Goal: Communication & Community: Answer question/provide support

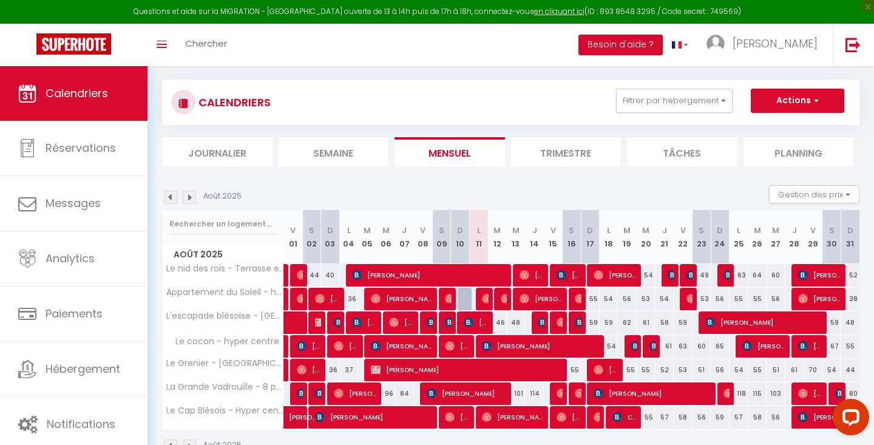
scroll to position [64, 0]
click at [482, 304] on span "[PERSON_NAME]" at bounding box center [485, 298] width 6 height 23
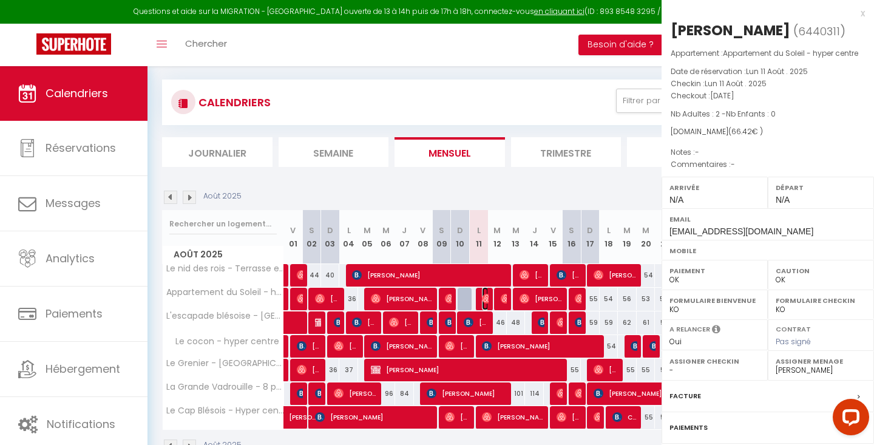
select select "KO"
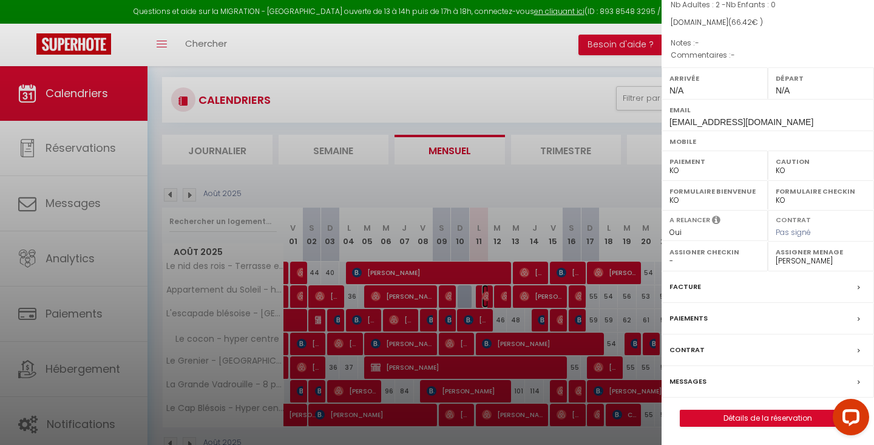
scroll to position [99, 0]
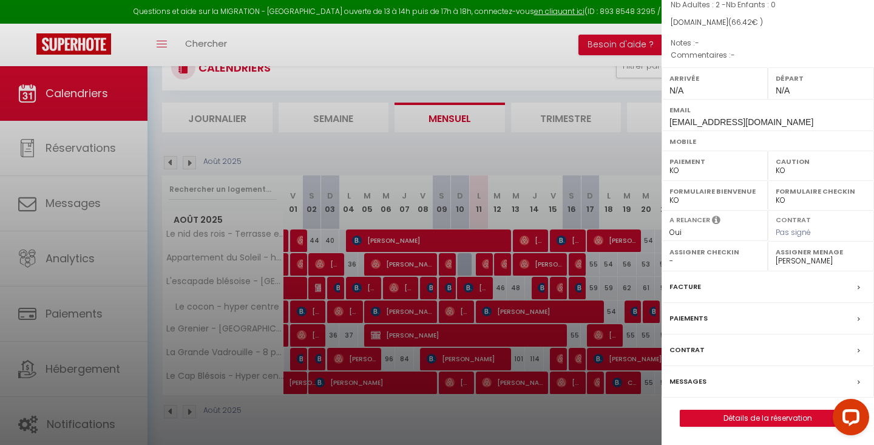
click at [692, 381] on label "Messages" at bounding box center [688, 381] width 37 height 13
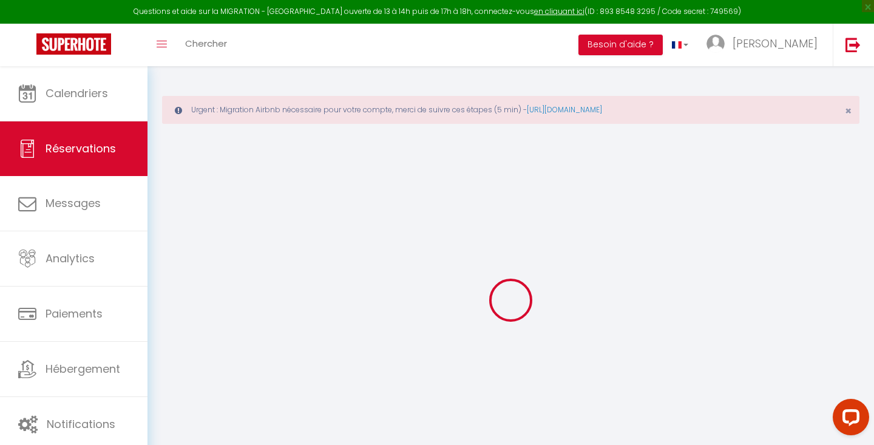
select select
checkbox input "false"
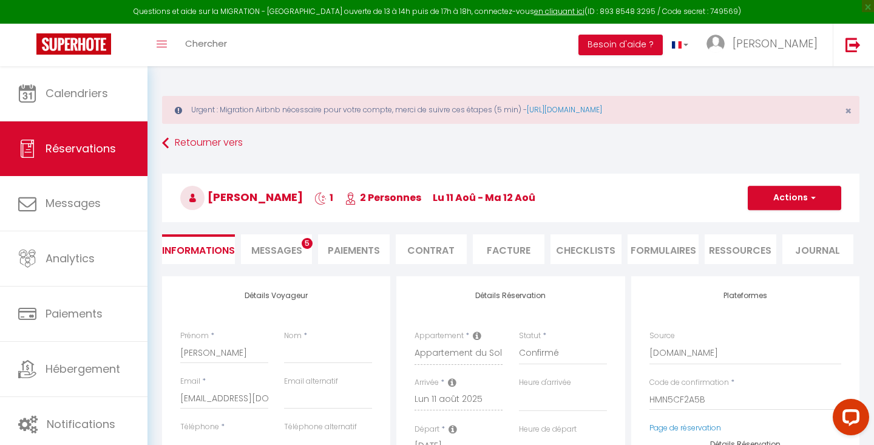
select select
checkbox input "false"
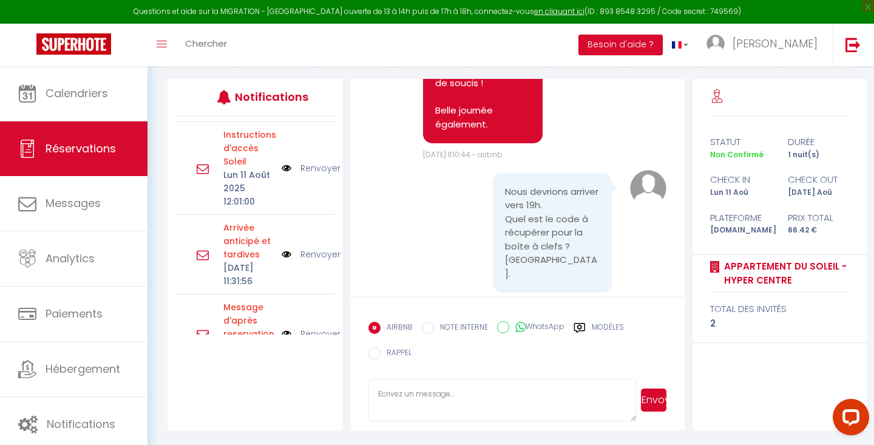
scroll to position [382, 0]
click at [313, 172] on link "Renvoyer" at bounding box center [320, 165] width 40 height 13
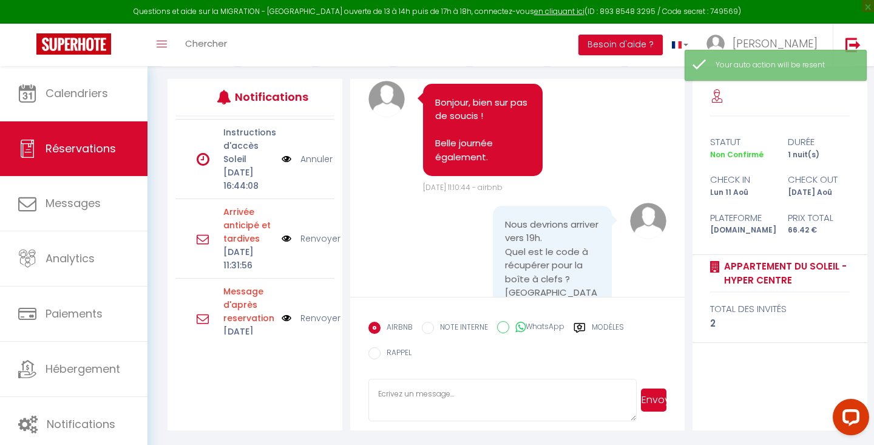
scroll to position [549, 0]
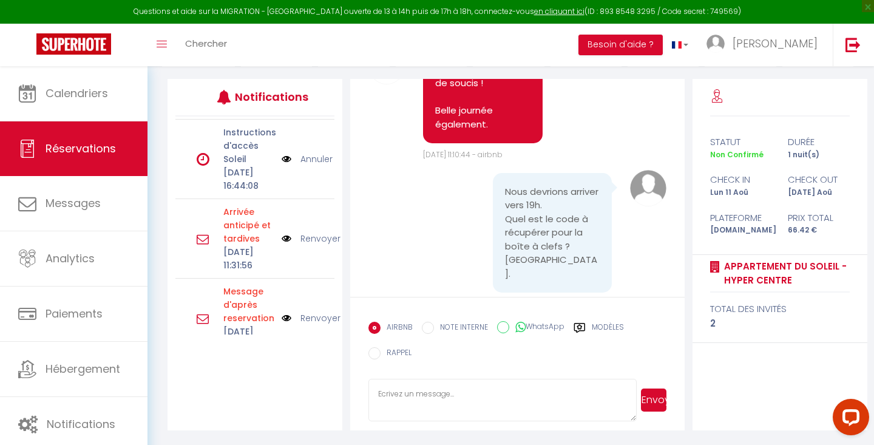
click at [285, 166] on img at bounding box center [287, 158] width 10 height 13
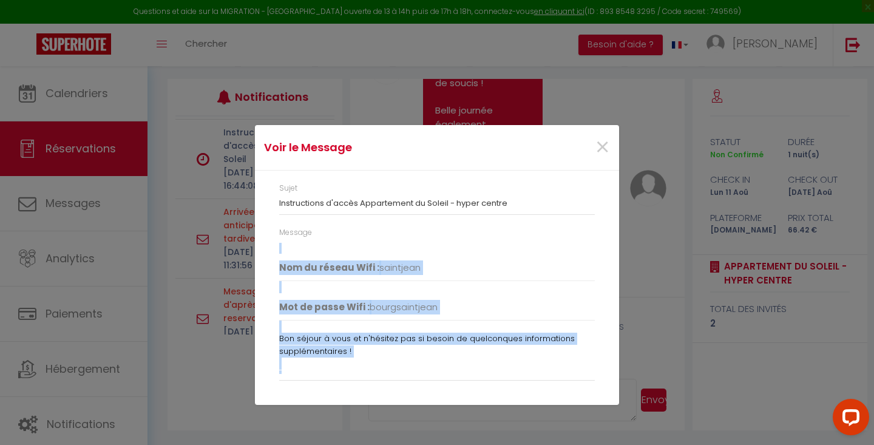
scroll to position [300, 0]
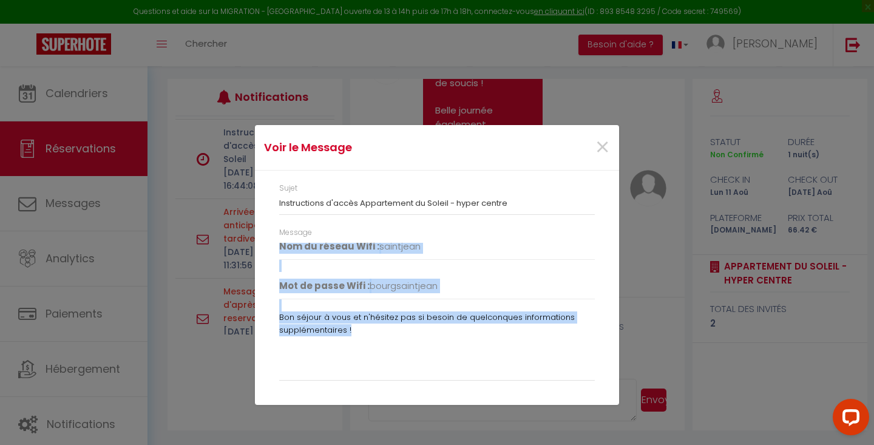
drag, startPoint x: 278, startPoint y: 249, endPoint x: 354, endPoint y: 332, distance: 112.6
click at [354, 332] on div "Message Bonjour [PERSON_NAME], Votre séjour chez nous débute bientôt ! L'Appart…" at bounding box center [436, 310] width 331 height 166
copy div "Bonjour [PERSON_NAME], Votre séjour chez nous débute bientôt ! L'Appartement du…"
click at [601, 146] on span "×" at bounding box center [602, 147] width 15 height 36
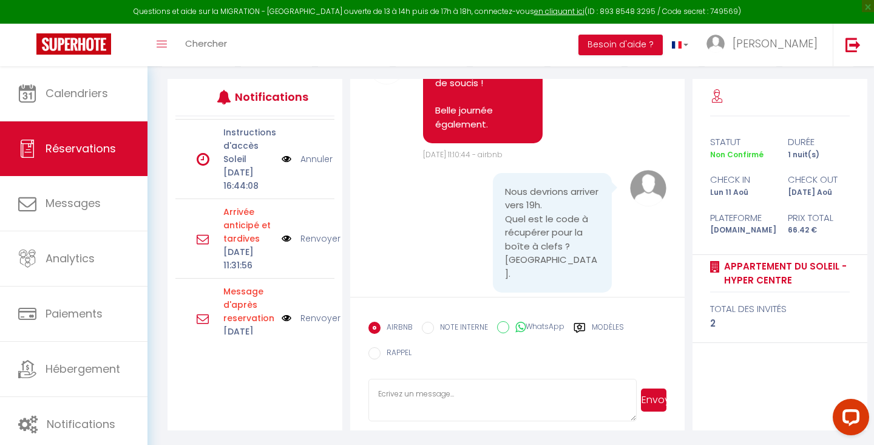
click at [444, 390] on textarea at bounding box center [502, 400] width 268 height 42
paste textarea "Bonjour [PERSON_NAME], Votre séjour chez nous débute bientôt ! L'Appartement du…"
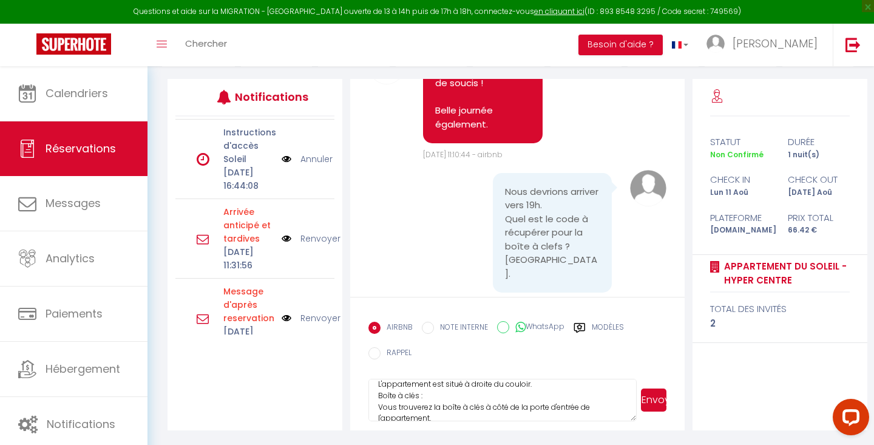
click at [541, 385] on textarea "Bonjour [PERSON_NAME], Votre séjour chez nous débute bientôt ! L'Appartement du…" at bounding box center [502, 400] width 268 height 42
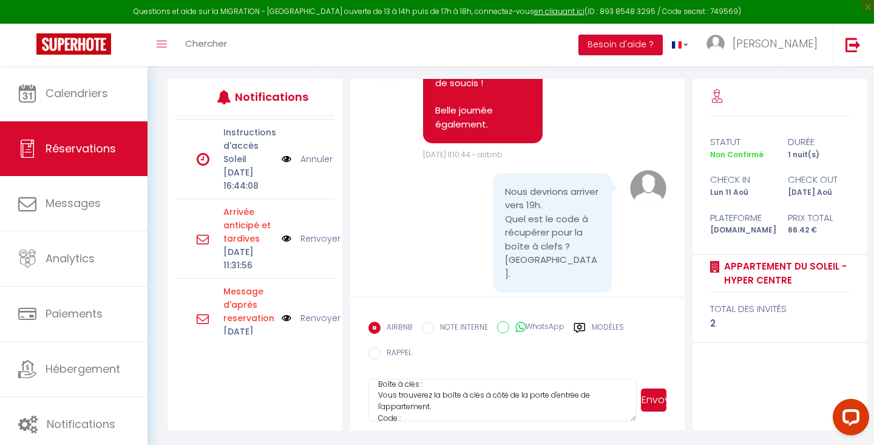
click at [509, 408] on textarea "Bonjour [PERSON_NAME], Votre séjour chez nous débute bientôt ! L'Appartement du…" at bounding box center [502, 400] width 268 height 42
click at [472, 402] on textarea "Bonjour [PERSON_NAME], Votre séjour chez nous débute bientôt ! L'Appartement du…" at bounding box center [502, 400] width 268 height 42
click at [509, 409] on textarea "Bonjour [PERSON_NAME], Votre séjour chez nous débute bientôt ! L'Appartement du…" at bounding box center [502, 400] width 268 height 42
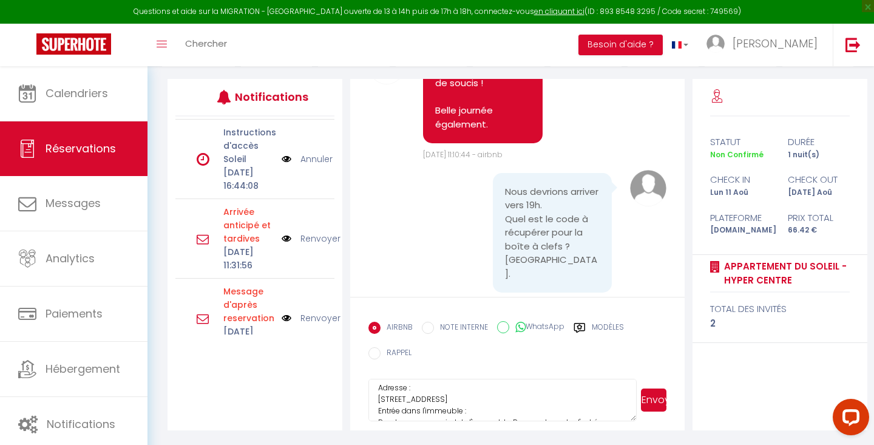
scroll to position [158, 0]
click at [525, 395] on textarea "Bonjour [PERSON_NAME], Votre séjour chez nous débute bientôt ! L'Appartement du…" at bounding box center [502, 400] width 268 height 42
type textarea "Bonjour [PERSON_NAME], Votre séjour chez nous débute bientôt ! L'Appartement du…"
click at [657, 399] on button "Envoyer" at bounding box center [653, 400] width 25 height 23
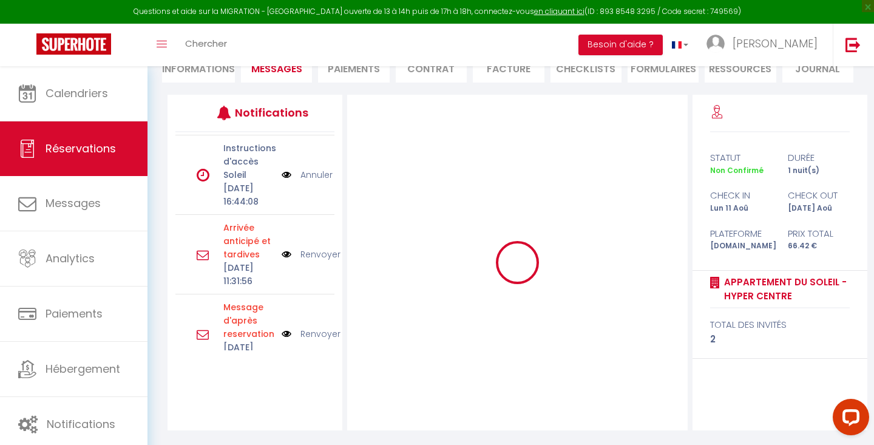
scroll to position [0, 0]
